Goal: Information Seeking & Learning: Learn about a topic

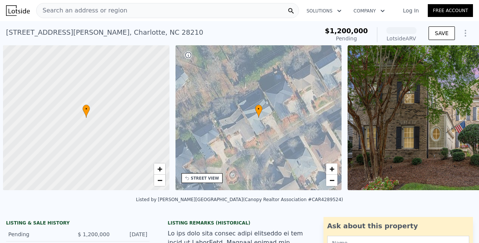
scroll to position [0, 3]
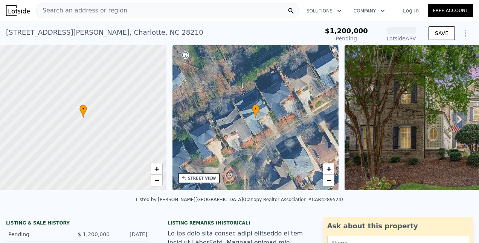
click at [123, 14] on div "Search an address or region" at bounding box center [167, 10] width 263 height 15
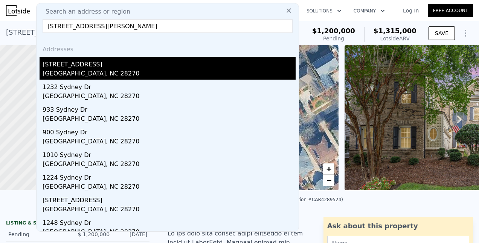
type input "[STREET_ADDRESS][PERSON_NAME]"
click at [84, 59] on div "[STREET_ADDRESS]" at bounding box center [169, 63] width 253 height 12
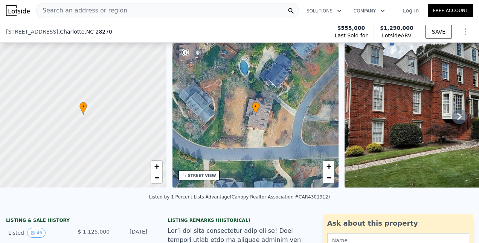
scroll to position [166, 0]
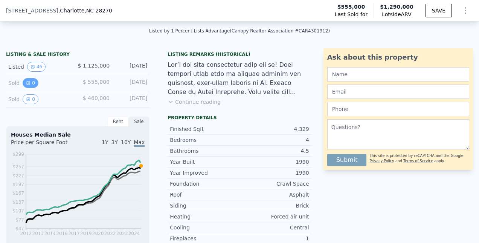
click at [27, 84] on icon "View historical data" at bounding box center [28, 82] width 3 height 3
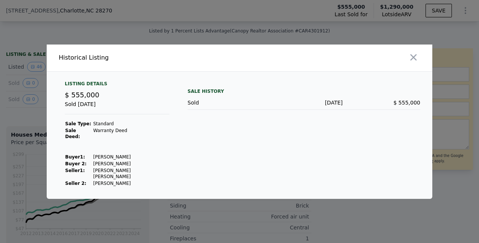
click at [28, 92] on div at bounding box center [239, 121] width 479 height 243
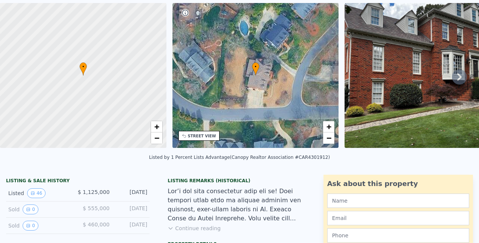
scroll to position [0, 0]
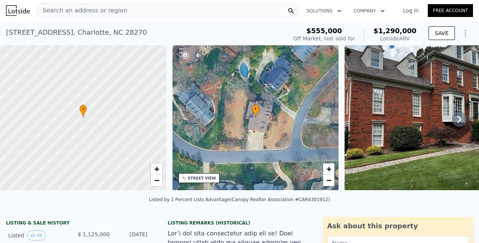
click at [136, 8] on div "Search an address or region" at bounding box center [167, 10] width 263 height 15
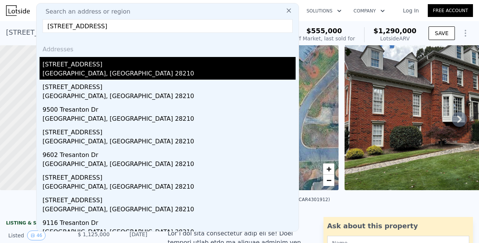
type input "[STREET_ADDRESS]"
click at [70, 66] on div "[STREET_ADDRESS]" at bounding box center [169, 63] width 253 height 12
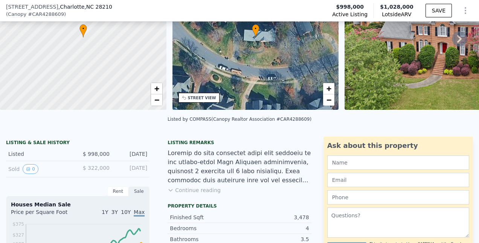
scroll to position [77, 0]
